Goal: Task Accomplishment & Management: Complete application form

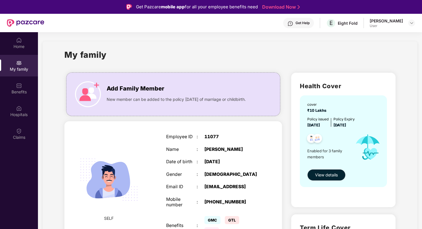
scroll to position [253, 0]
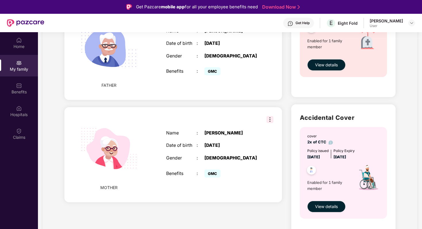
scroll to position [253, 0]
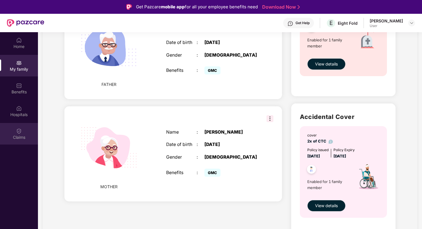
click at [21, 136] on div "Claims" at bounding box center [19, 137] width 38 height 6
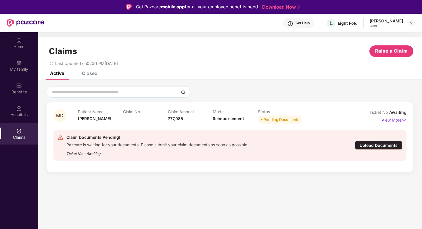
click at [373, 145] on div "Upload Documents" at bounding box center [378, 145] width 47 height 9
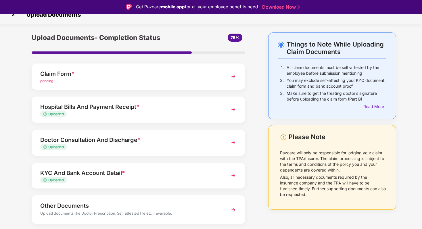
scroll to position [3, 0]
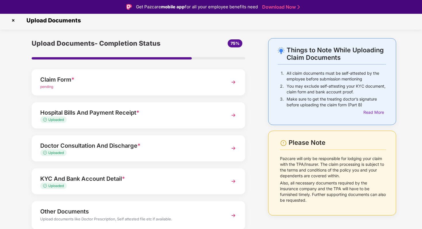
click at [234, 82] on img at bounding box center [233, 82] width 10 height 10
